Goal: Information Seeking & Learning: Learn about a topic

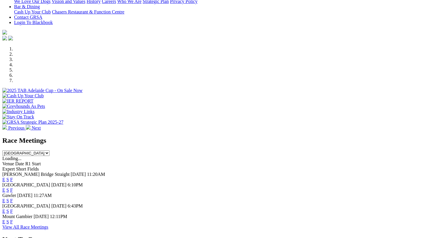
scroll to position [170, 0]
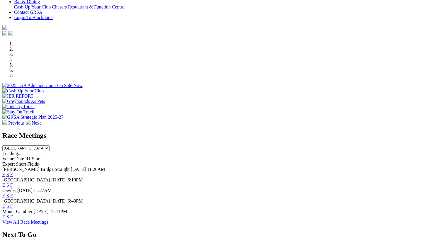
click at [13, 204] on link "F" at bounding box center [11, 206] width 3 height 5
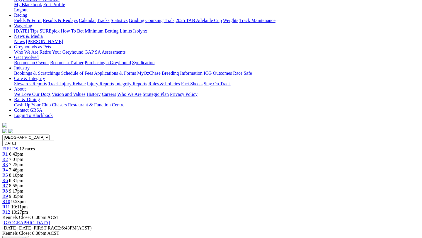
scroll to position [84, 0]
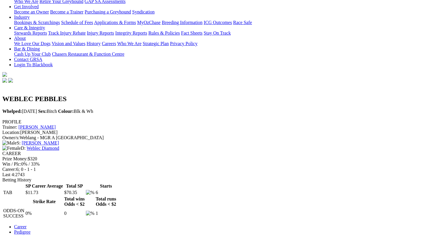
scroll to position [134, 0]
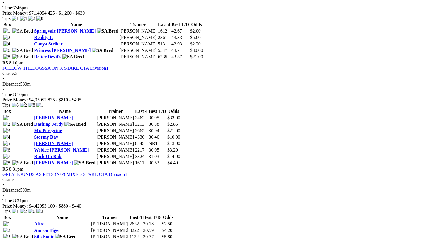
scroll to position [662, 0]
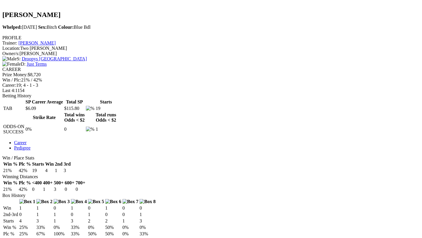
scroll to position [216, 0]
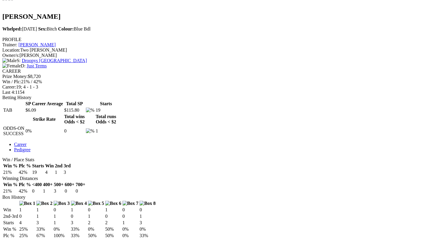
drag, startPoint x: 175, startPoint y: 174, endPoint x: 183, endPoint y: 173, distance: 7.3
drag, startPoint x: 175, startPoint y: 146, endPoint x: 183, endPoint y: 147, distance: 7.9
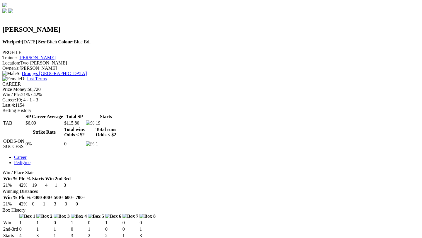
scroll to position [202, 0]
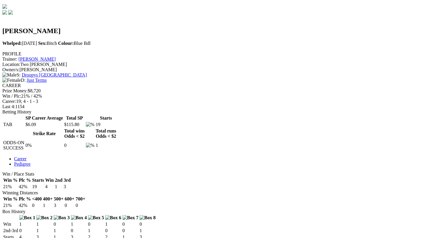
drag, startPoint x: 175, startPoint y: 100, endPoint x: 183, endPoint y: 99, distance: 8.2
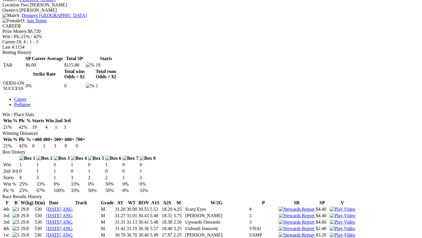
scroll to position [263, 0]
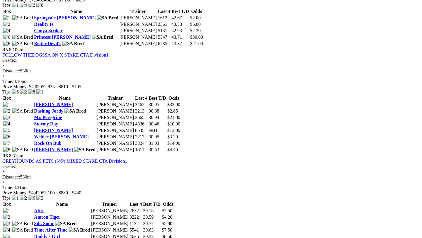
scroll to position [668, 0]
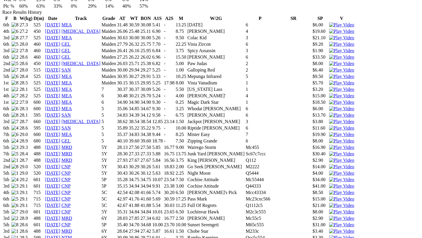
scroll to position [448, 0]
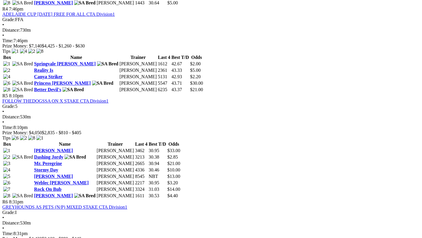
scroll to position [636, 0]
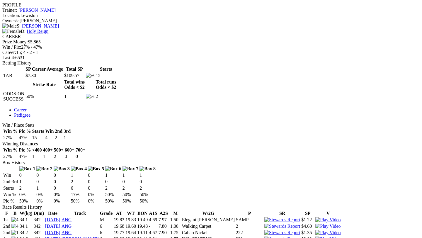
scroll to position [255, 0]
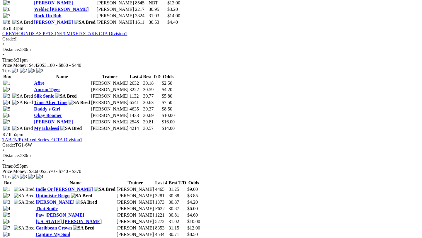
scroll to position [799, 0]
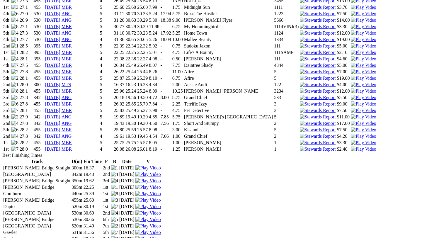
scroll to position [835, 0]
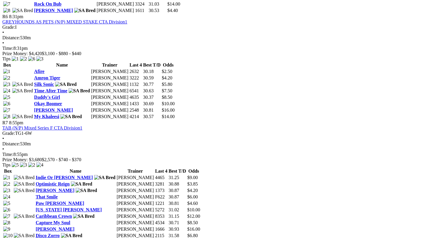
scroll to position [806, 0]
